Goal: Information Seeking & Learning: Learn about a topic

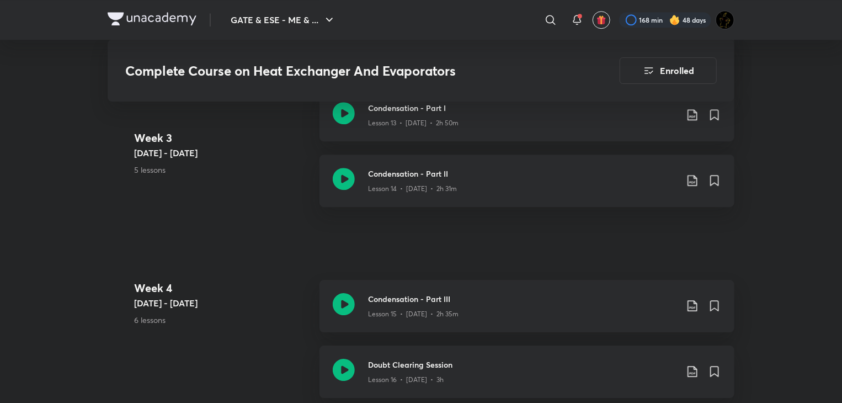
scroll to position [1559, 0]
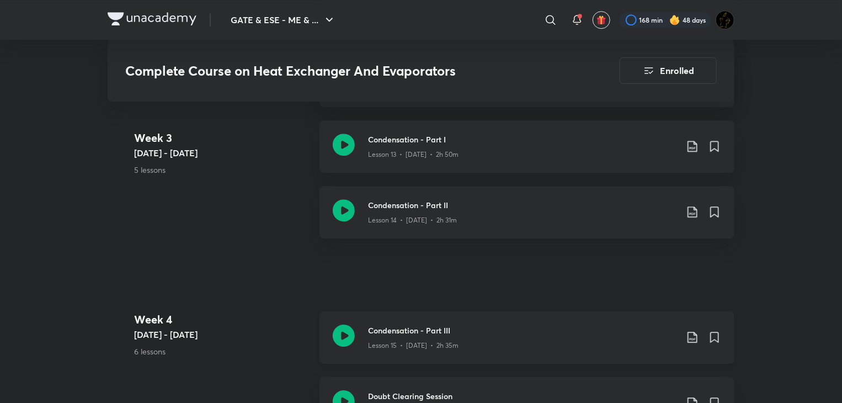
click at [346, 331] on icon at bounding box center [344, 335] width 22 height 22
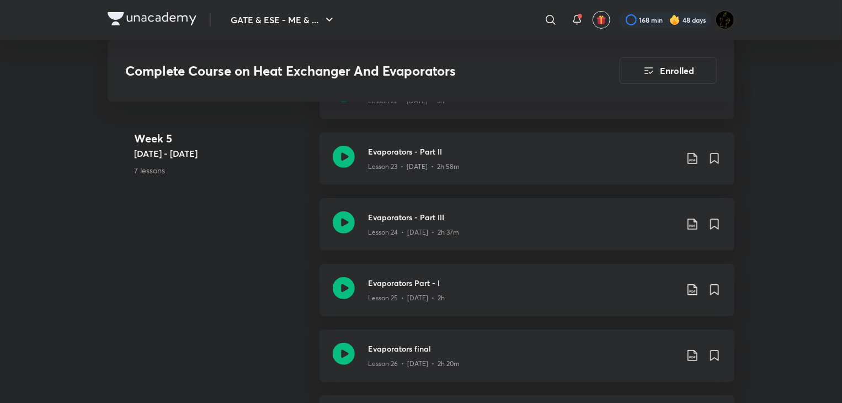
scroll to position [2332, 0]
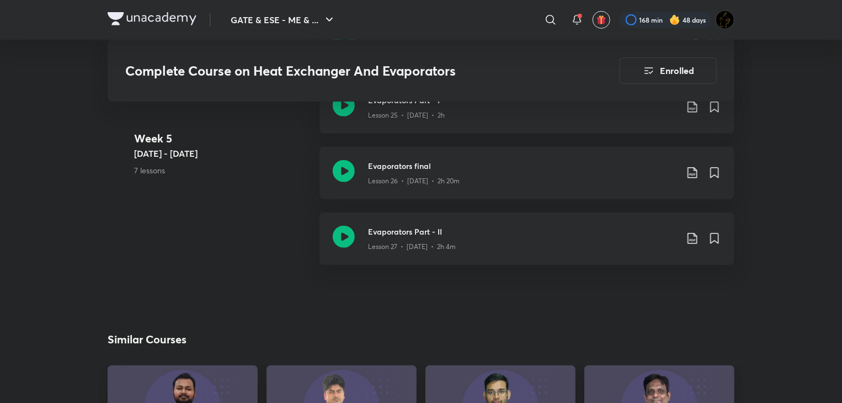
scroll to position [2552, 0]
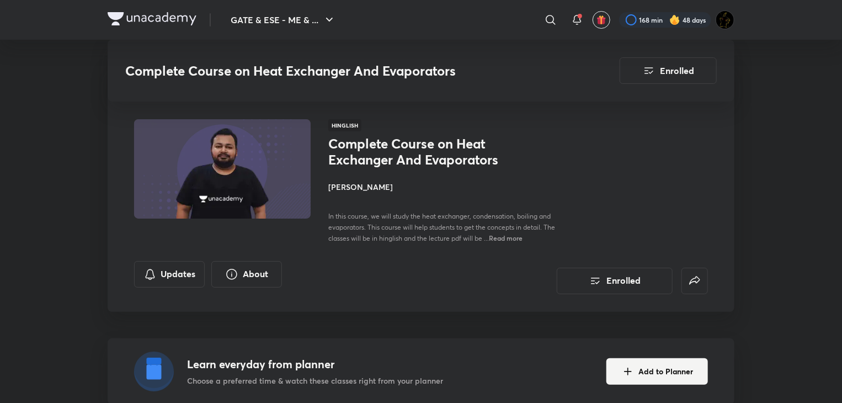
scroll to position [1559, 0]
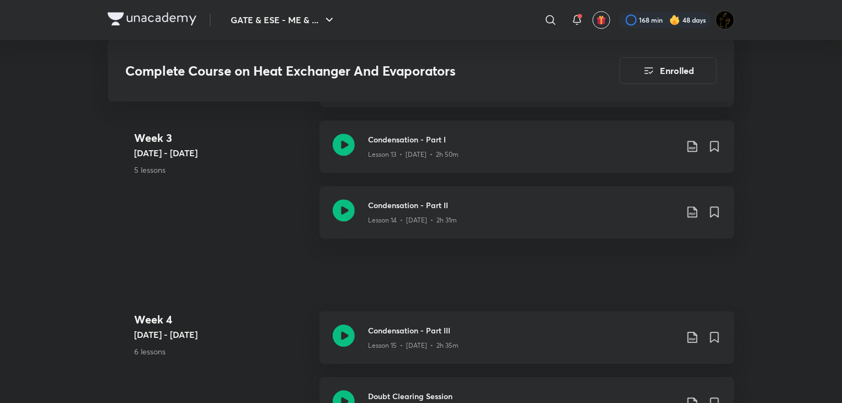
click at [218, 264] on div "Complete Course on Heat Exchanger And Evaporators Enrolled GATE & ESE - ME & CH…" at bounding box center [421, 2] width 627 height 3001
